Goal: Task Accomplishment & Management: Manage account settings

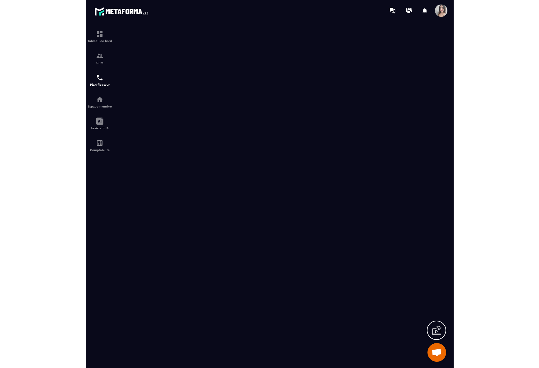
scroll to position [1041, 0]
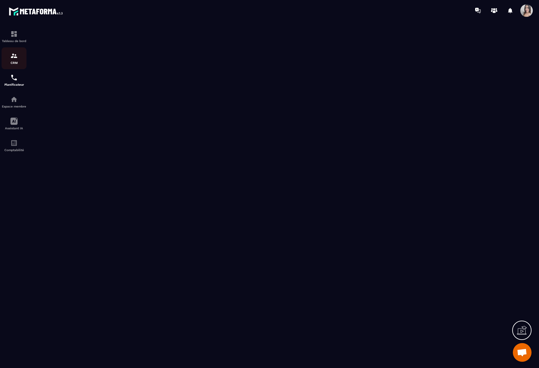
click at [10, 60] on div "CRM" at bounding box center [14, 58] width 25 height 12
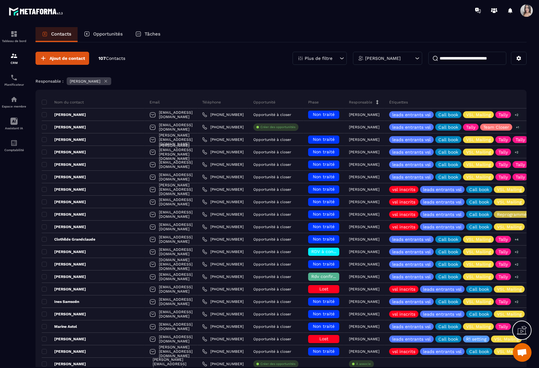
click at [368, 59] on input at bounding box center [467, 58] width 78 height 13
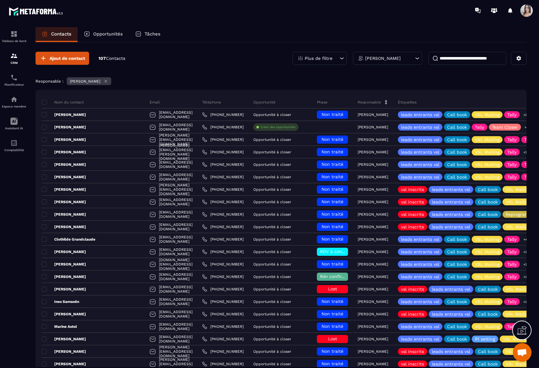
click at [368, 59] on p "[PERSON_NAME]" at bounding box center [383, 58] width 36 height 4
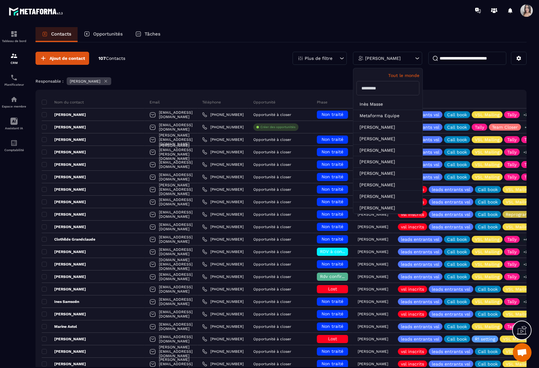
click at [368, 75] on p "Tout le monde" at bounding box center [387, 75] width 63 height 5
click at [368, 53] on input at bounding box center [467, 58] width 78 height 13
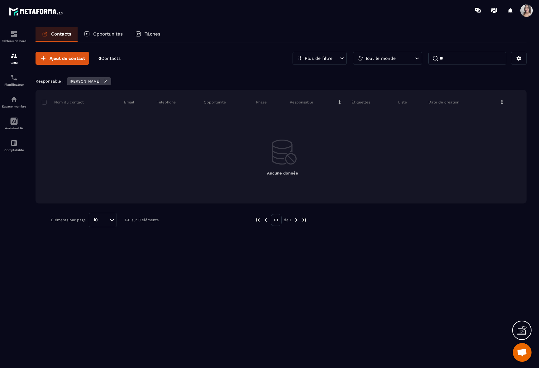
type input "*"
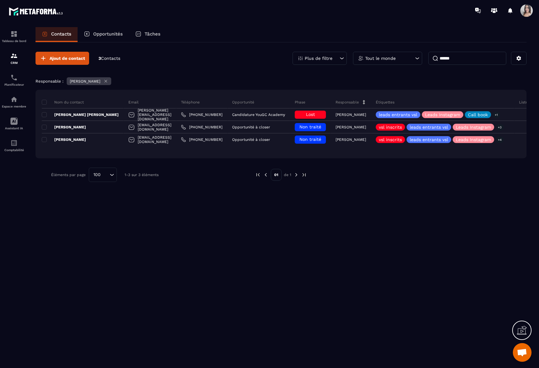
type input "******"
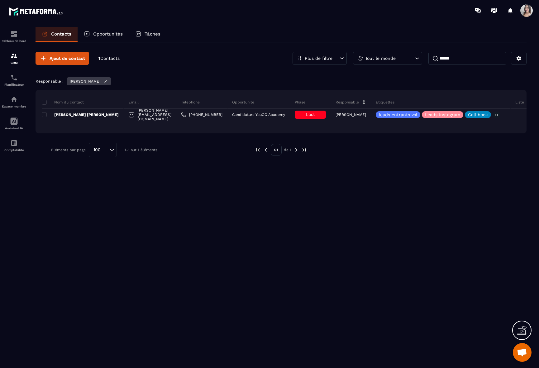
click at [311, 53] on div "Plus de filtre" at bounding box center [320, 58] width 54 height 13
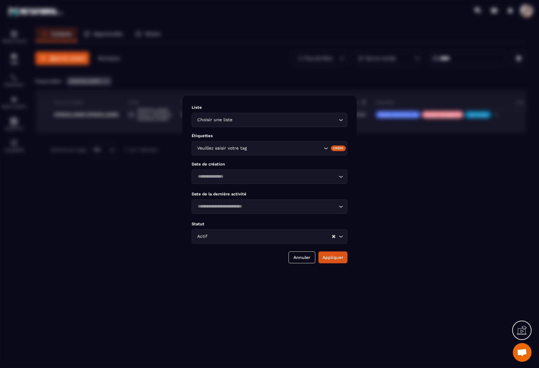
click at [368, 193] on div "Modal window" at bounding box center [269, 184] width 539 height 368
click at [139, 231] on div "Modal window" at bounding box center [269, 184] width 539 height 368
click at [298, 260] on button "Annuler" at bounding box center [301, 257] width 27 height 12
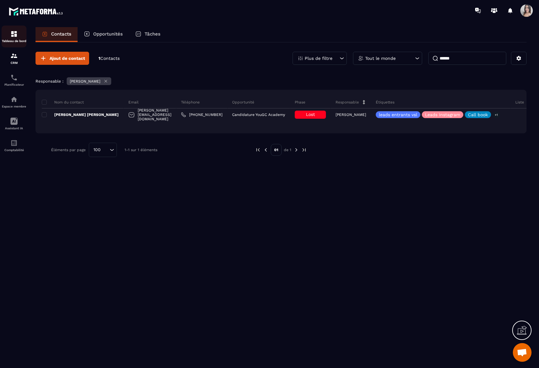
click at [15, 33] on img at bounding box center [13, 33] width 7 height 7
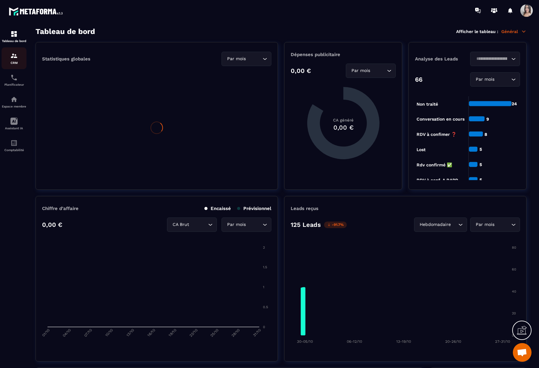
click at [14, 59] on img at bounding box center [13, 55] width 7 height 7
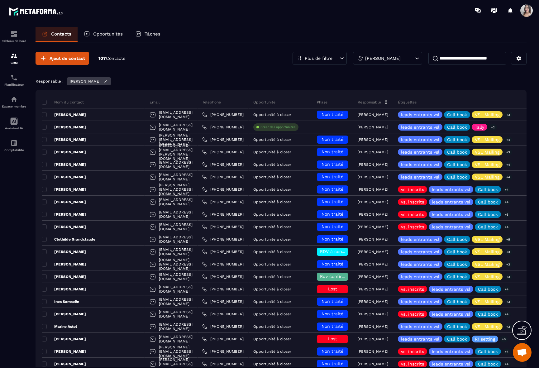
click at [368, 60] on div "[PERSON_NAME]" at bounding box center [387, 58] width 69 height 13
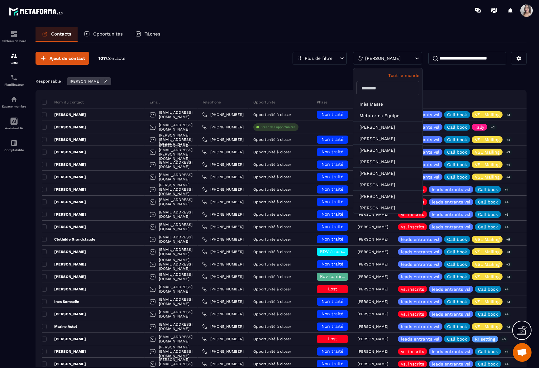
click at [368, 76] on p "Tout le monde" at bounding box center [387, 75] width 63 height 5
click at [368, 63] on input at bounding box center [467, 58] width 78 height 13
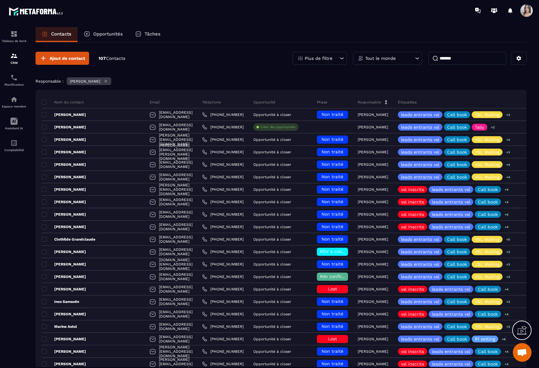
type input "*******"
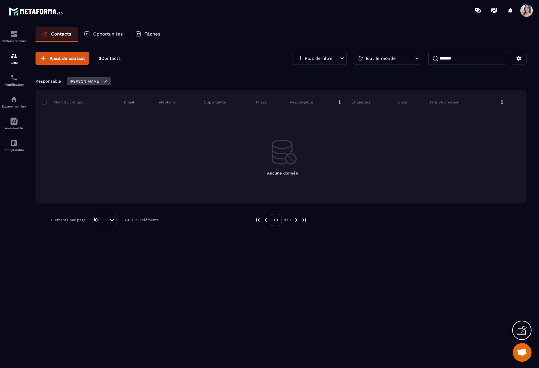
click at [103, 83] on icon at bounding box center [105, 81] width 5 height 5
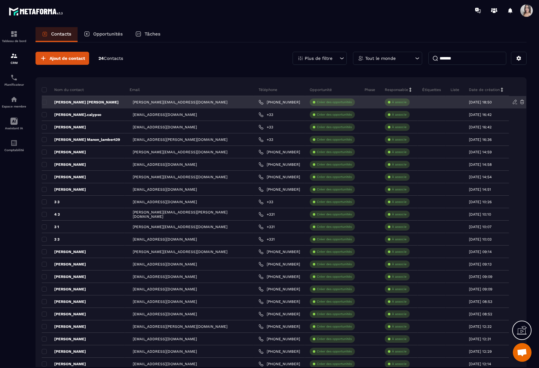
click at [65, 102] on p "[PERSON_NAME] [PERSON_NAME]" at bounding box center [80, 102] width 77 height 5
